Goal: Transaction & Acquisition: Purchase product/service

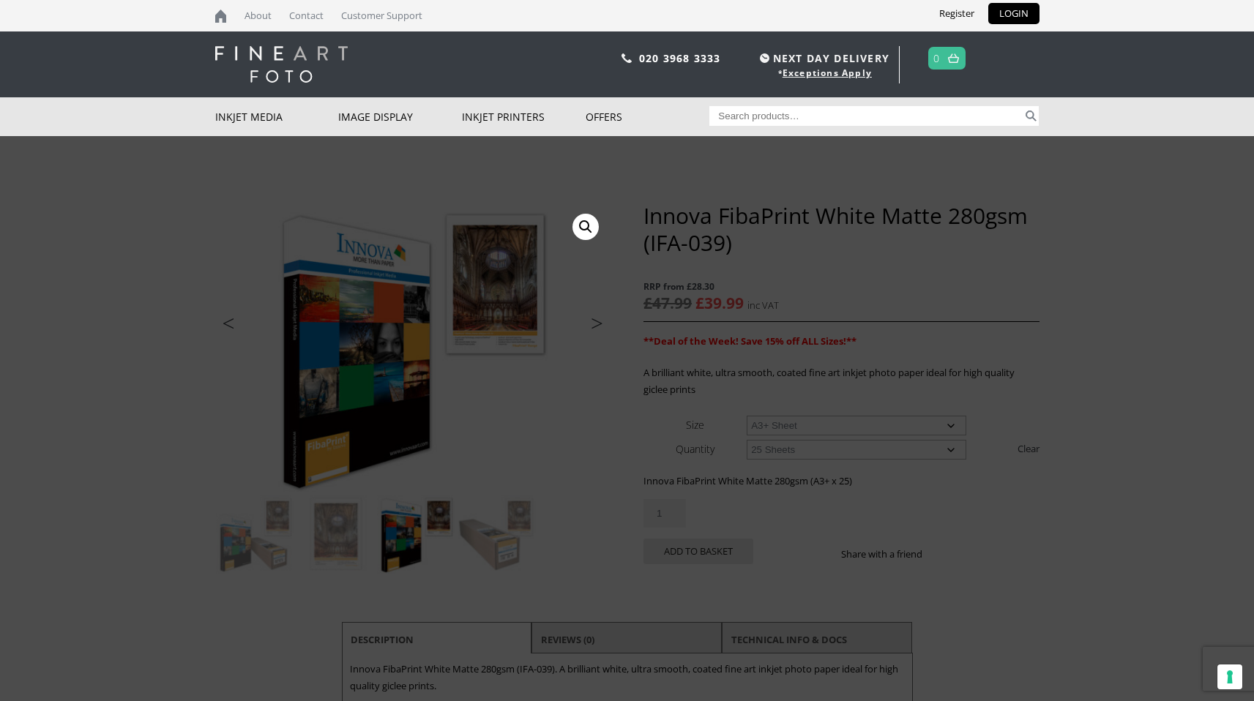
select select "a3-sheet-2"
select select "25-sheets"
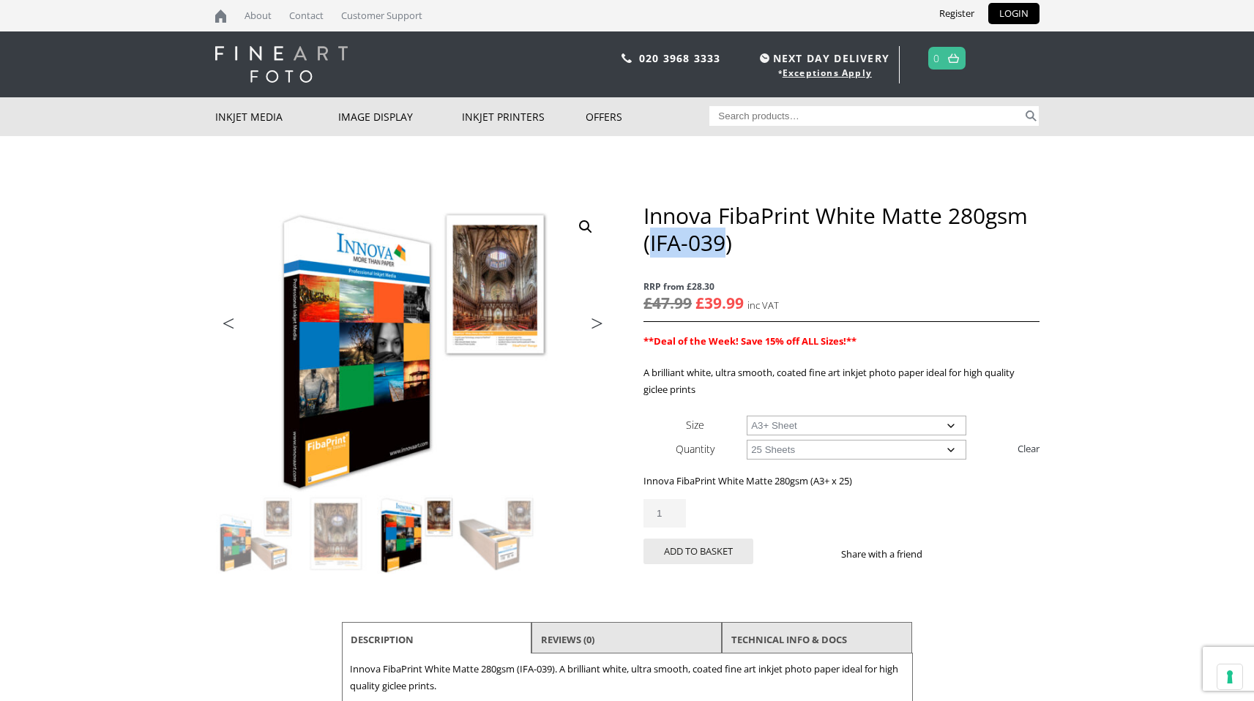
click at [906, 424] on select "Choose an option A4 Sheet A3 Sheet A3+ Sheet A2 Sheet" at bounding box center [857, 426] width 220 height 20
select select "a2-sheet"
click at [747, 416] on select "Choose an option A4 Sheet A3 Sheet A3+ Sheet A2 Sheet" at bounding box center [857, 426] width 220 height 20
click at [847, 449] on select "Choose an option 25 Sheets" at bounding box center [857, 450] width 220 height 20
click at [747, 440] on select "Choose an option 25 Sheets" at bounding box center [857, 450] width 220 height 20
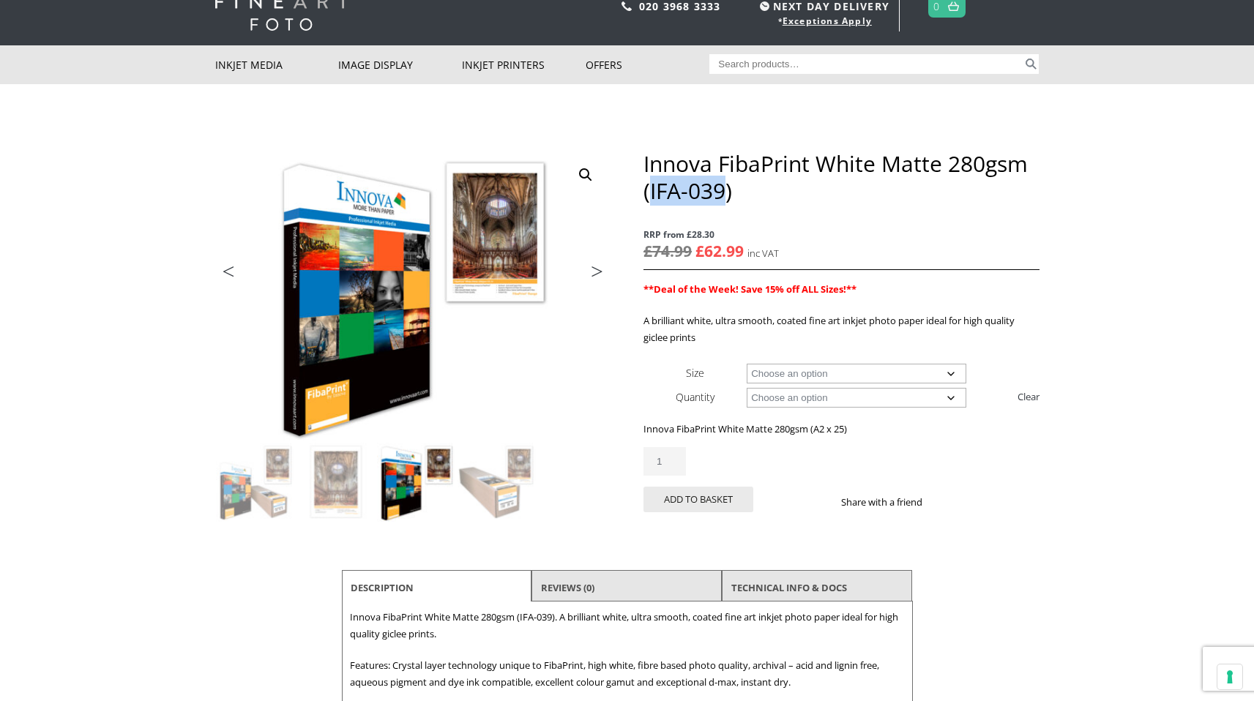
scroll to position [53, 0]
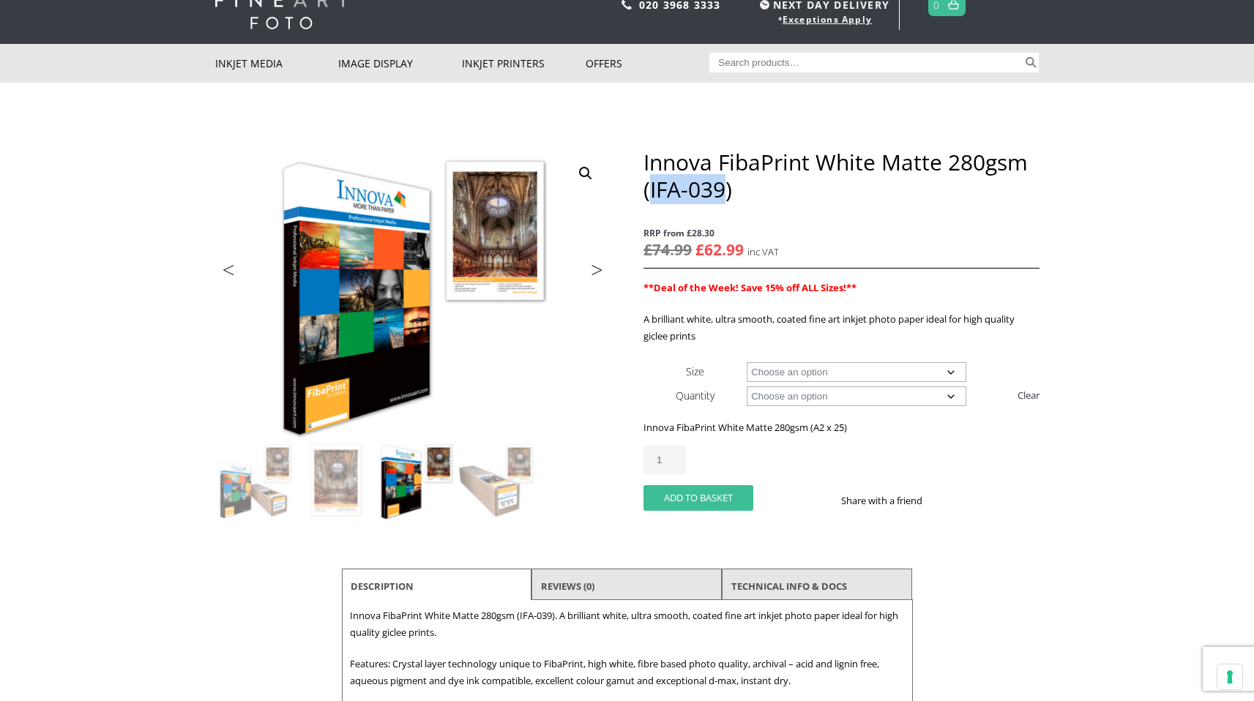
click at [722, 501] on button "Add to basket" at bounding box center [698, 498] width 110 height 26
click at [938, 367] on select "Choose an option A4 Sheet A3 Sheet A3+ Sheet A2 Sheet" at bounding box center [857, 372] width 220 height 20
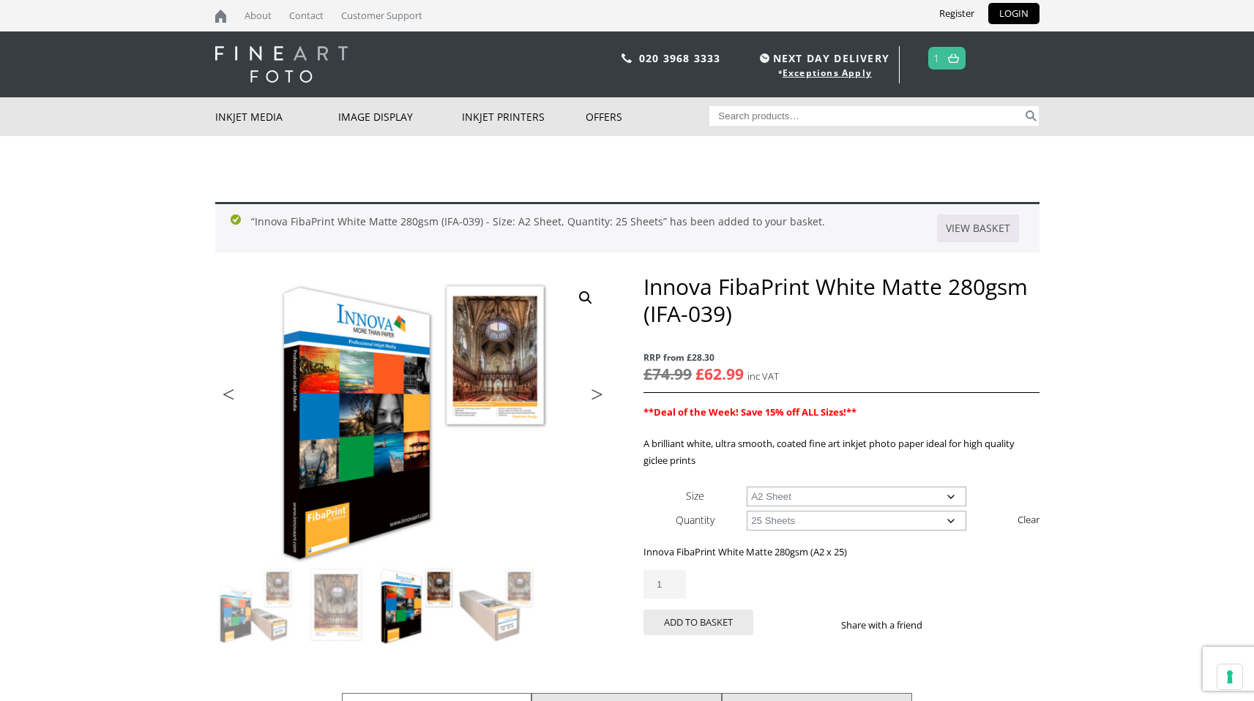
click at [867, 494] on select "Choose an option A4 Sheet A3 Sheet A3+ Sheet A2 Sheet" at bounding box center [857, 497] width 220 height 20
click at [747, 487] on select "Choose an option A4 Sheet A3 Sheet A3+ Sheet A2 Sheet" at bounding box center [857, 497] width 220 height 20
select select "a4-sheet"
click at [870, 526] on select "Choose an option 25 Sheets" at bounding box center [857, 521] width 220 height 20
click at [794, 518] on select "Choose an option 25 Sheets" at bounding box center [857, 521] width 220 height 20
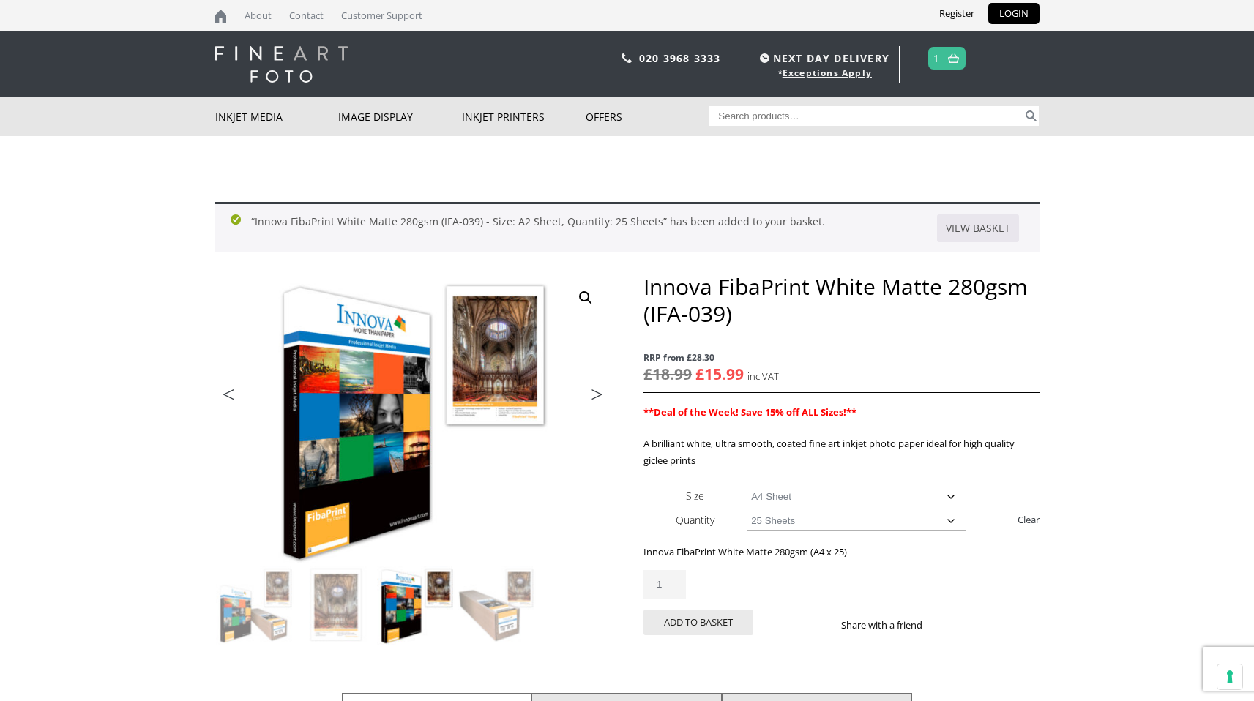
click at [747, 511] on select "Choose an option 25 Sheets" at bounding box center [857, 521] width 220 height 20
click at [706, 620] on button "Add to basket" at bounding box center [698, 623] width 110 height 26
click at [831, 497] on select "Choose an option A4 Sheet A3 Sheet A3+ Sheet A2 Sheet" at bounding box center [857, 497] width 220 height 20
click at [747, 487] on select "Choose an option A4 Sheet A3 Sheet A3+ Sheet A2 Sheet" at bounding box center [857, 497] width 220 height 20
select select "a3-sheet"
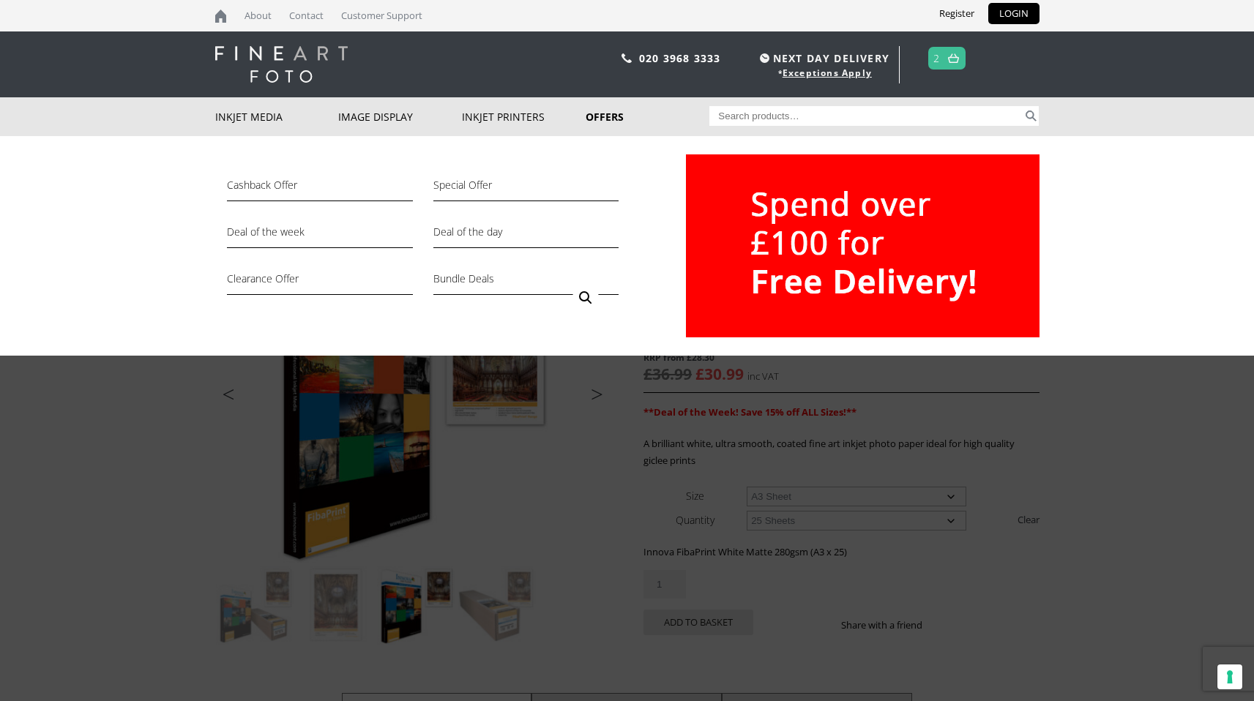
click at [604, 112] on link "Offers" at bounding box center [648, 116] width 124 height 39
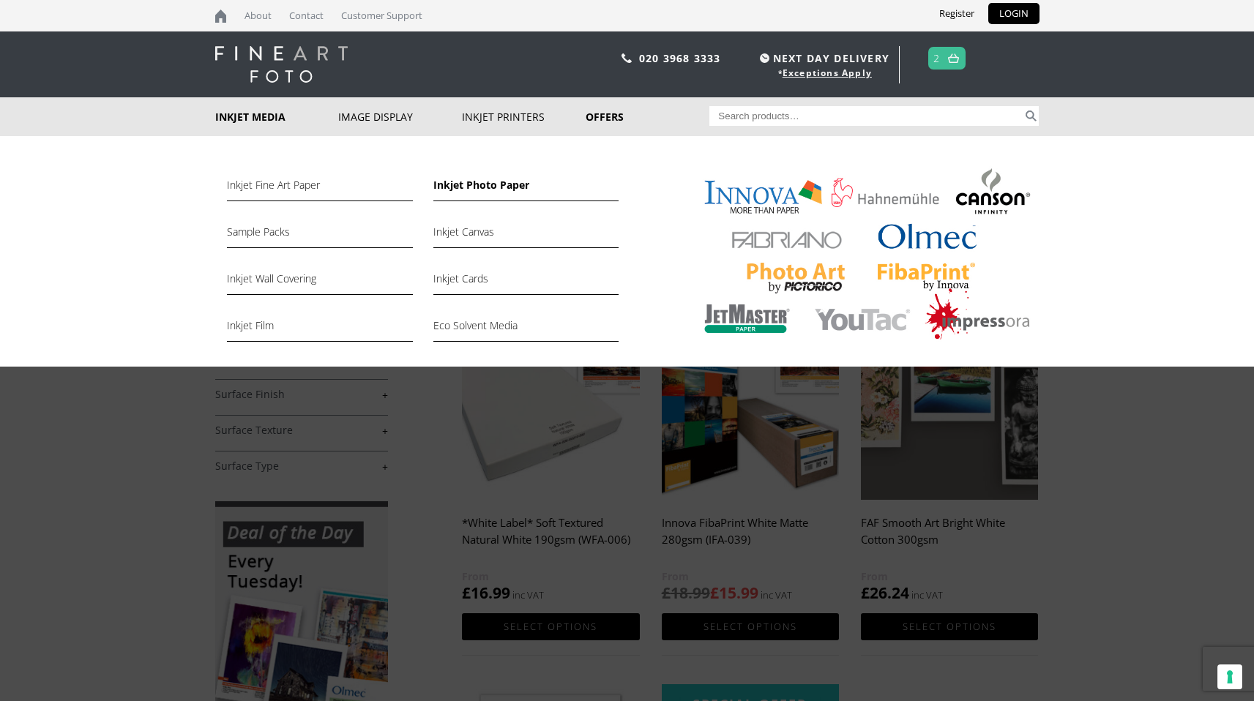
click at [490, 184] on link "Inkjet Photo Paper" at bounding box center [525, 188] width 185 height 25
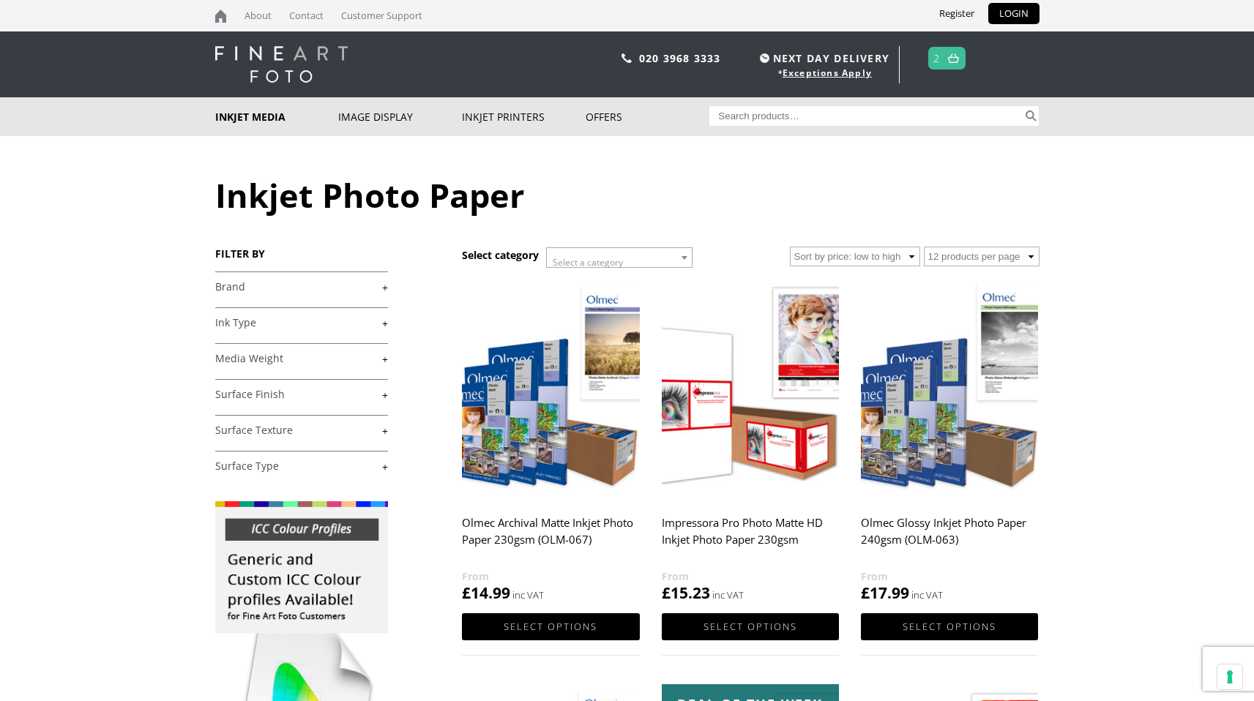
click at [320, 281] on link "+" at bounding box center [301, 287] width 173 height 14
